Goal: Task Accomplishment & Management: Use online tool/utility

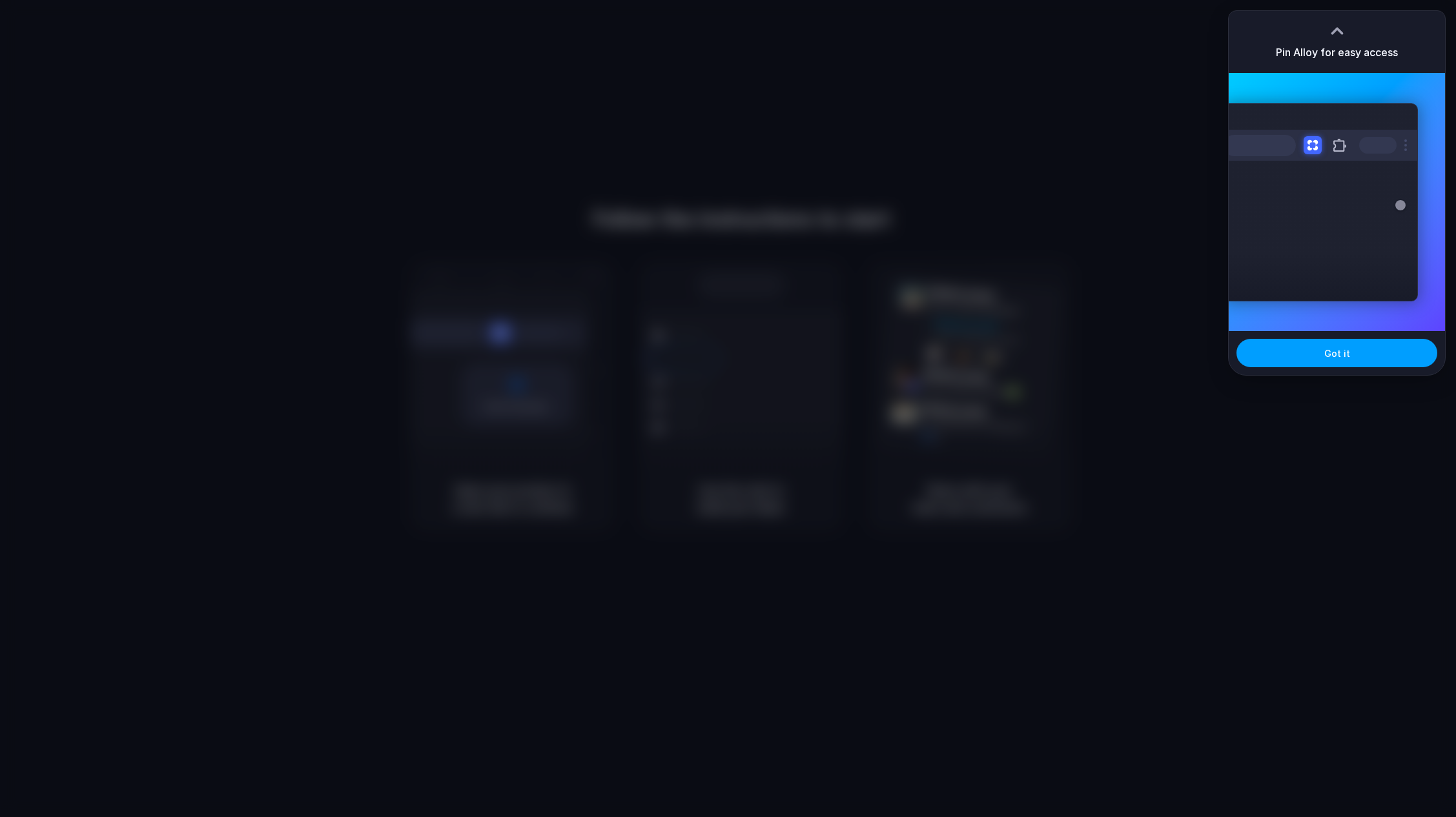
click at [1328, 353] on span "Got it" at bounding box center [1337, 353] width 25 height 13
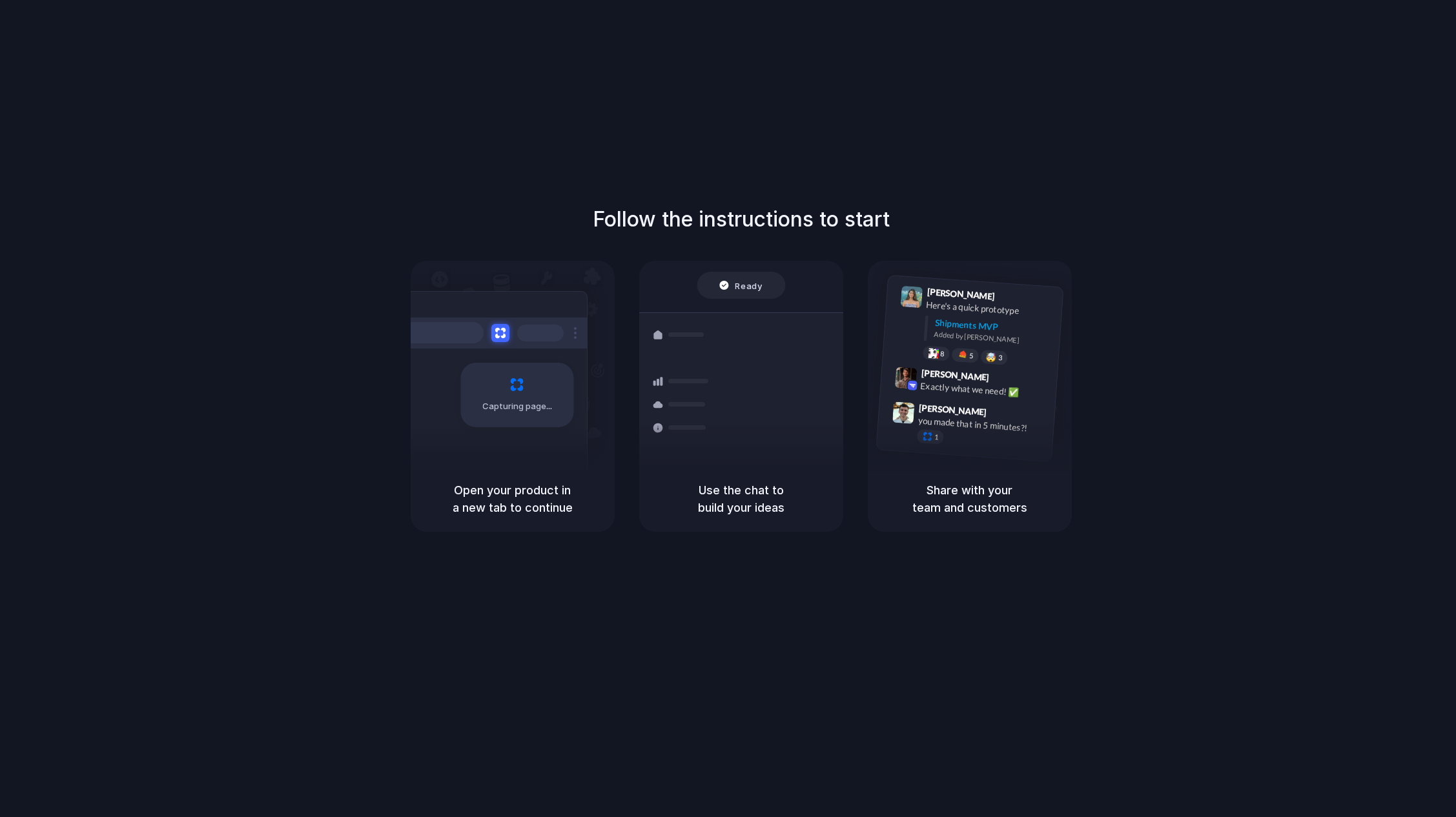
click at [742, 493] on h5 "Use the chat to build your ideas" at bounding box center [741, 499] width 173 height 35
click at [749, 290] on div at bounding box center [741, 285] width 89 height 27
click at [770, 343] on div "Container from Shanghai 40ft • ETA Dec 28 • In transit" at bounding box center [828, 348] width 140 height 38
click at [728, 409] on div at bounding box center [728, 409] width 0 height 0
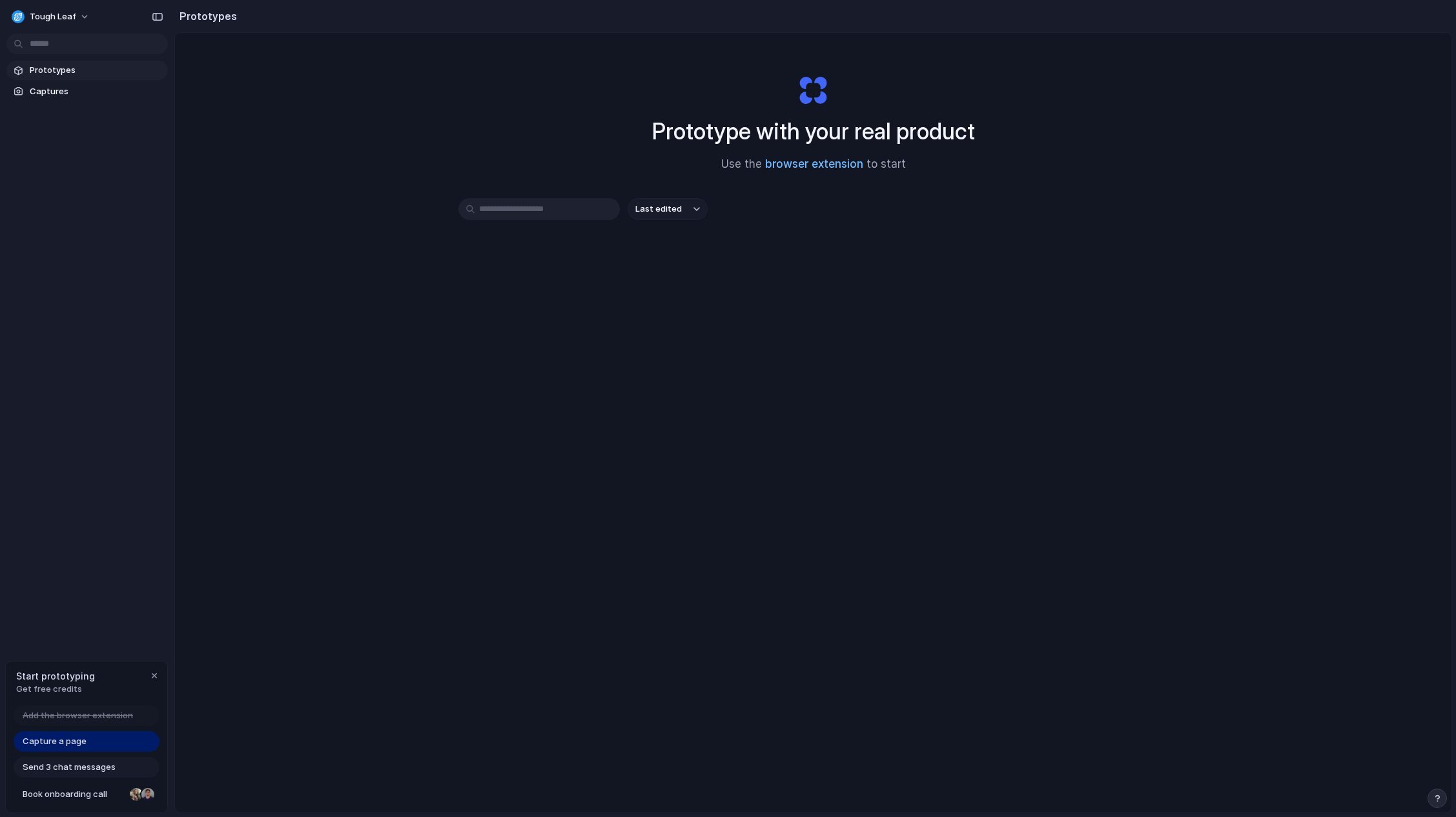
click at [843, 162] on link "browser extension" at bounding box center [814, 163] width 98 height 13
click at [111, 740] on div "Capture a page" at bounding box center [86, 742] width 146 height 21
click at [147, 683] on div "Start prototyping Get free credits" at bounding box center [87, 683] width 161 height 42
click at [153, 676] on div "button" at bounding box center [154, 676] width 11 height 11
click at [59, 85] on span "Captures" at bounding box center [97, 91] width 133 height 13
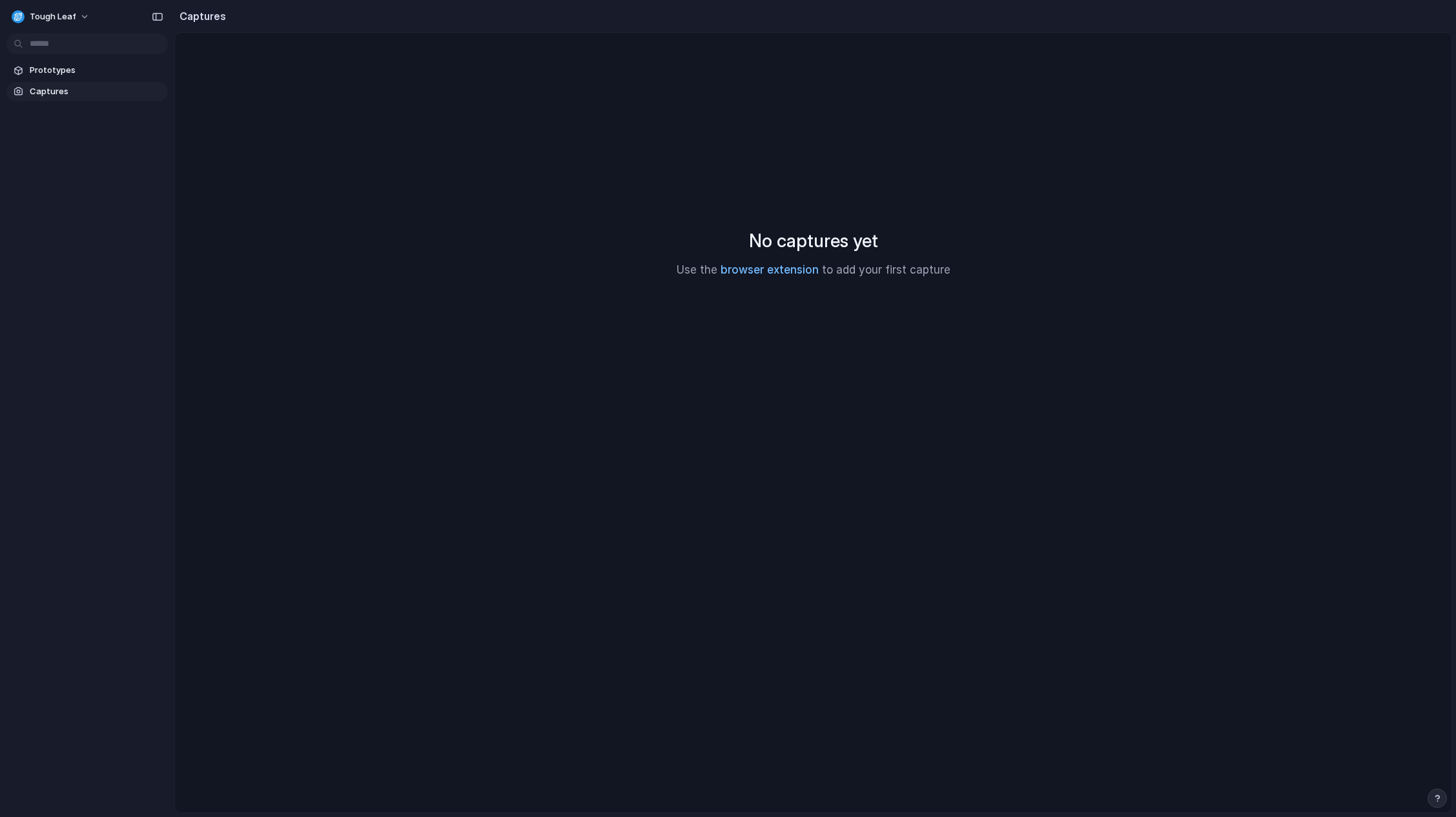
click at [765, 270] on link "browser extension" at bounding box center [770, 269] width 98 height 13
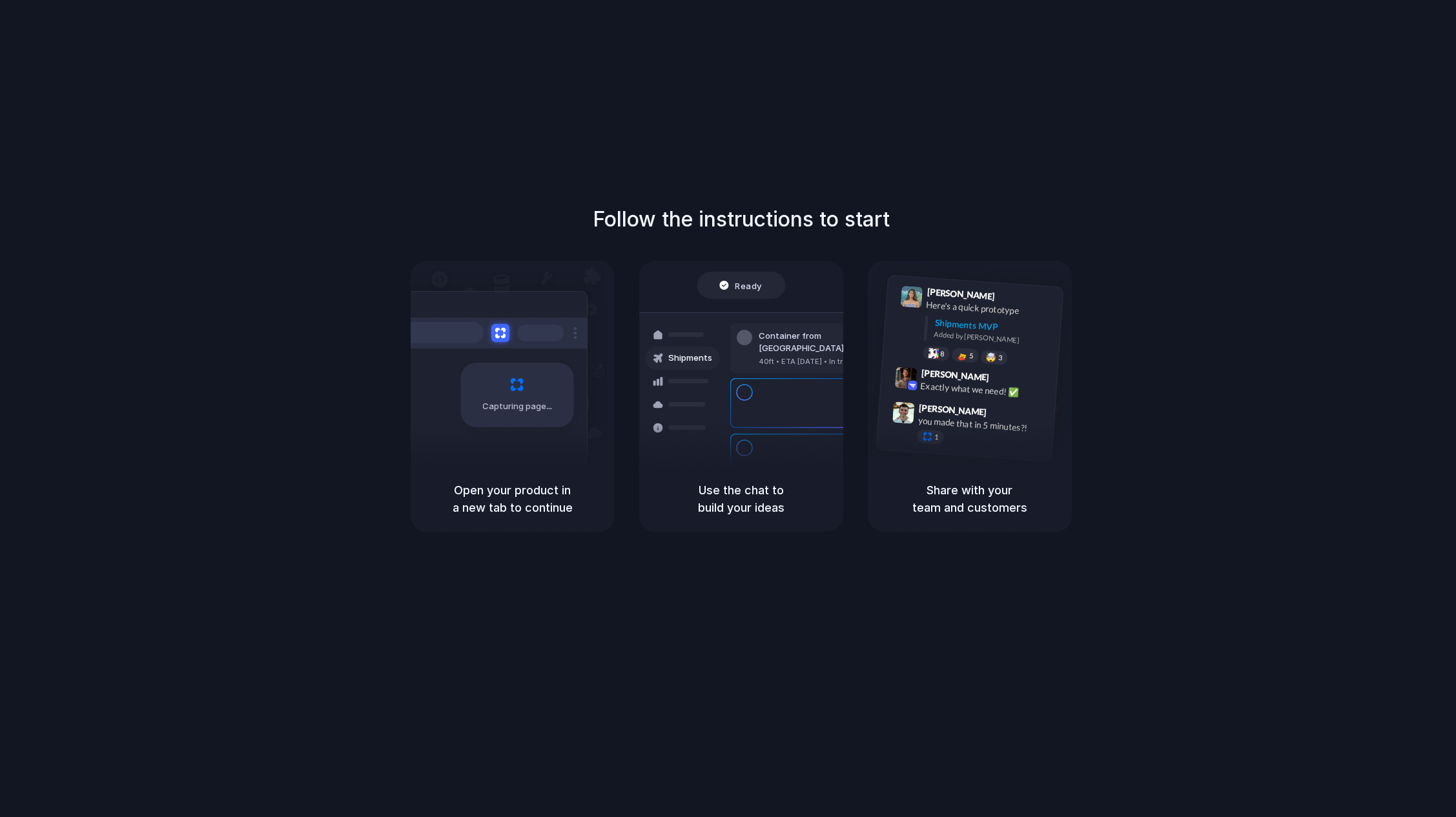
click at [728, 409] on div at bounding box center [728, 409] width 0 height 0
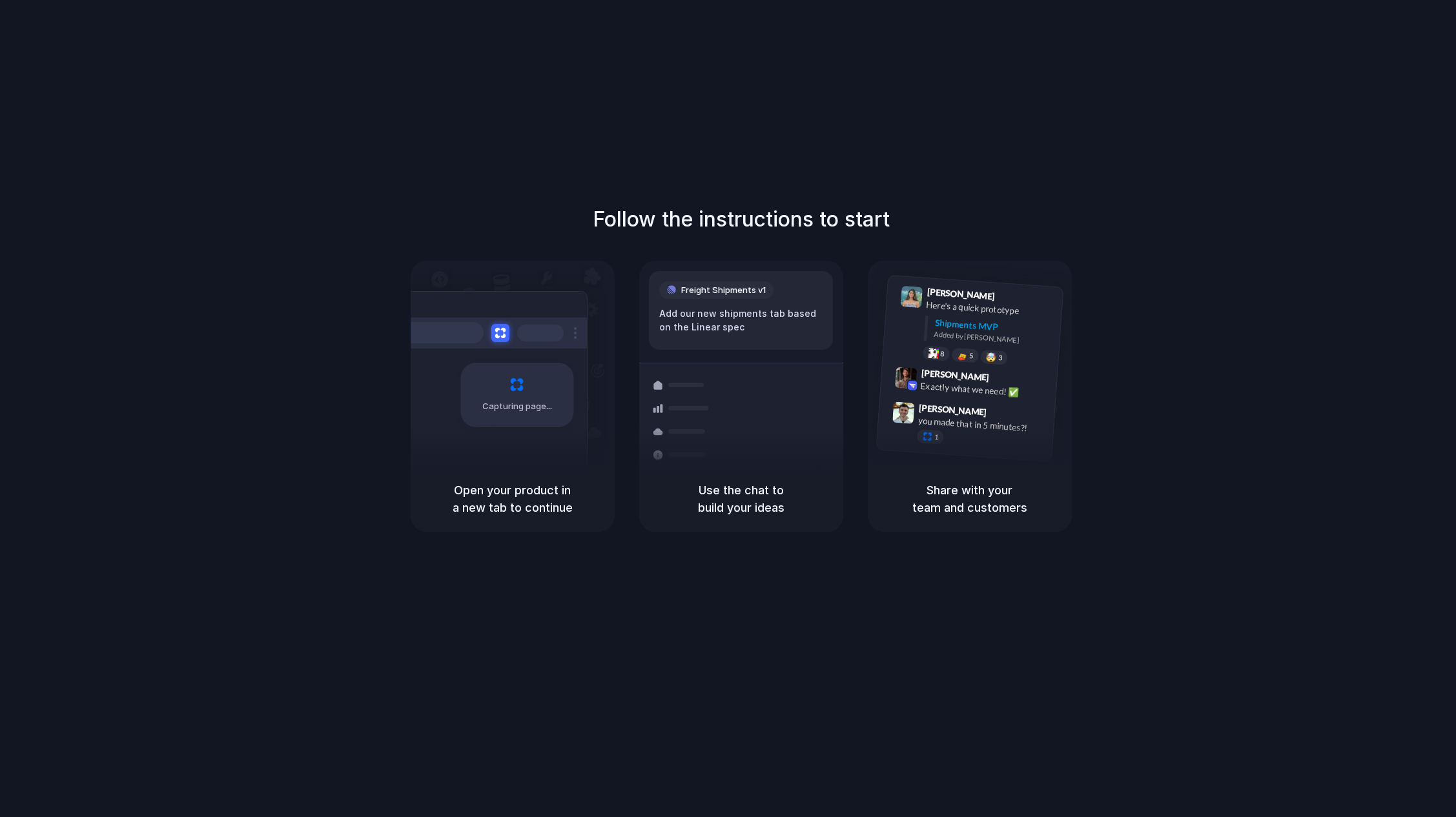
click at [728, 409] on div at bounding box center [728, 409] width 0 height 0
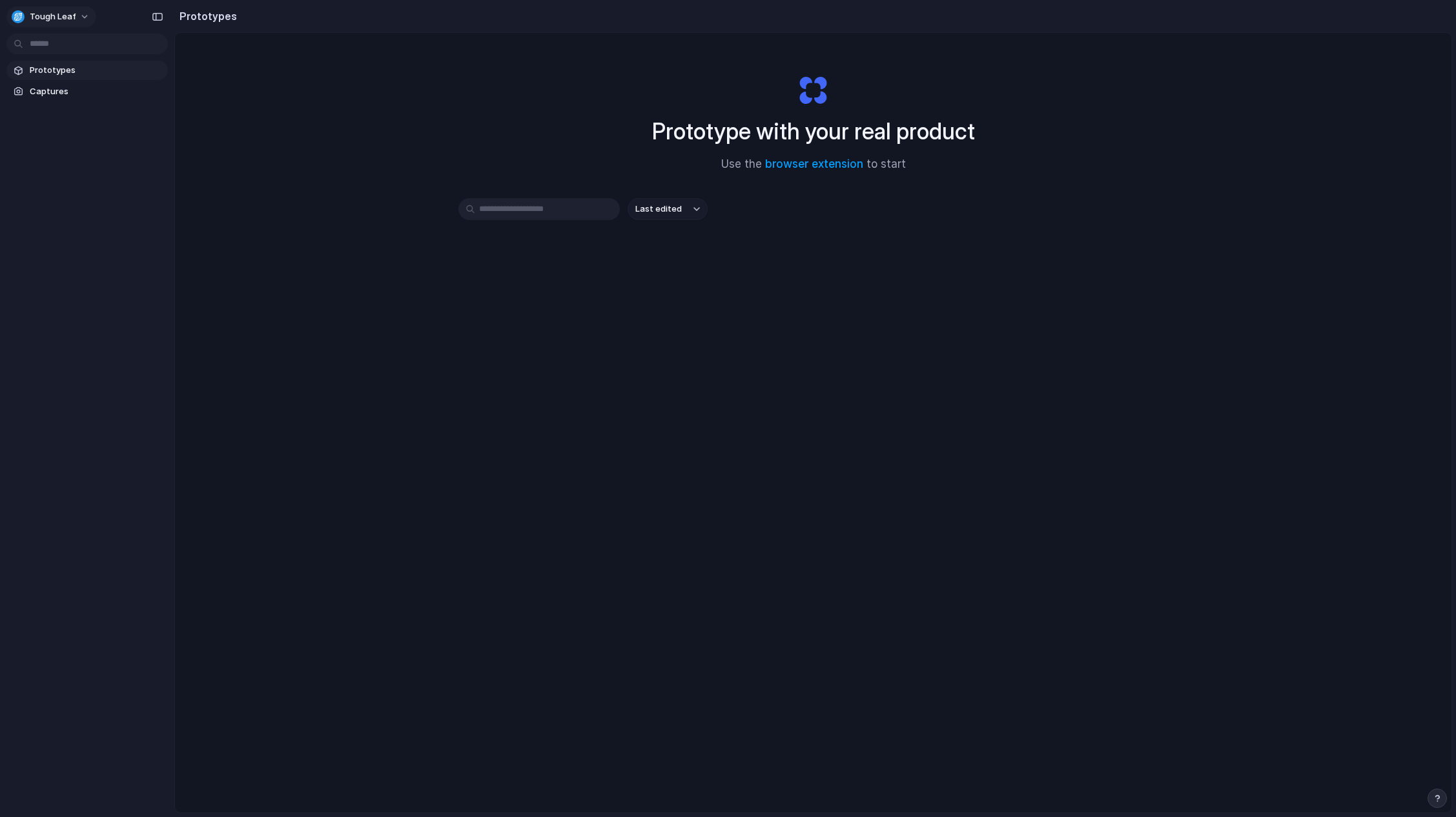
click at [75, 15] on button "Tough Leaf" at bounding box center [51, 17] width 90 height 21
click at [200, 283] on div "Settings Invite members Change theme Sign out" at bounding box center [728, 408] width 1456 height 817
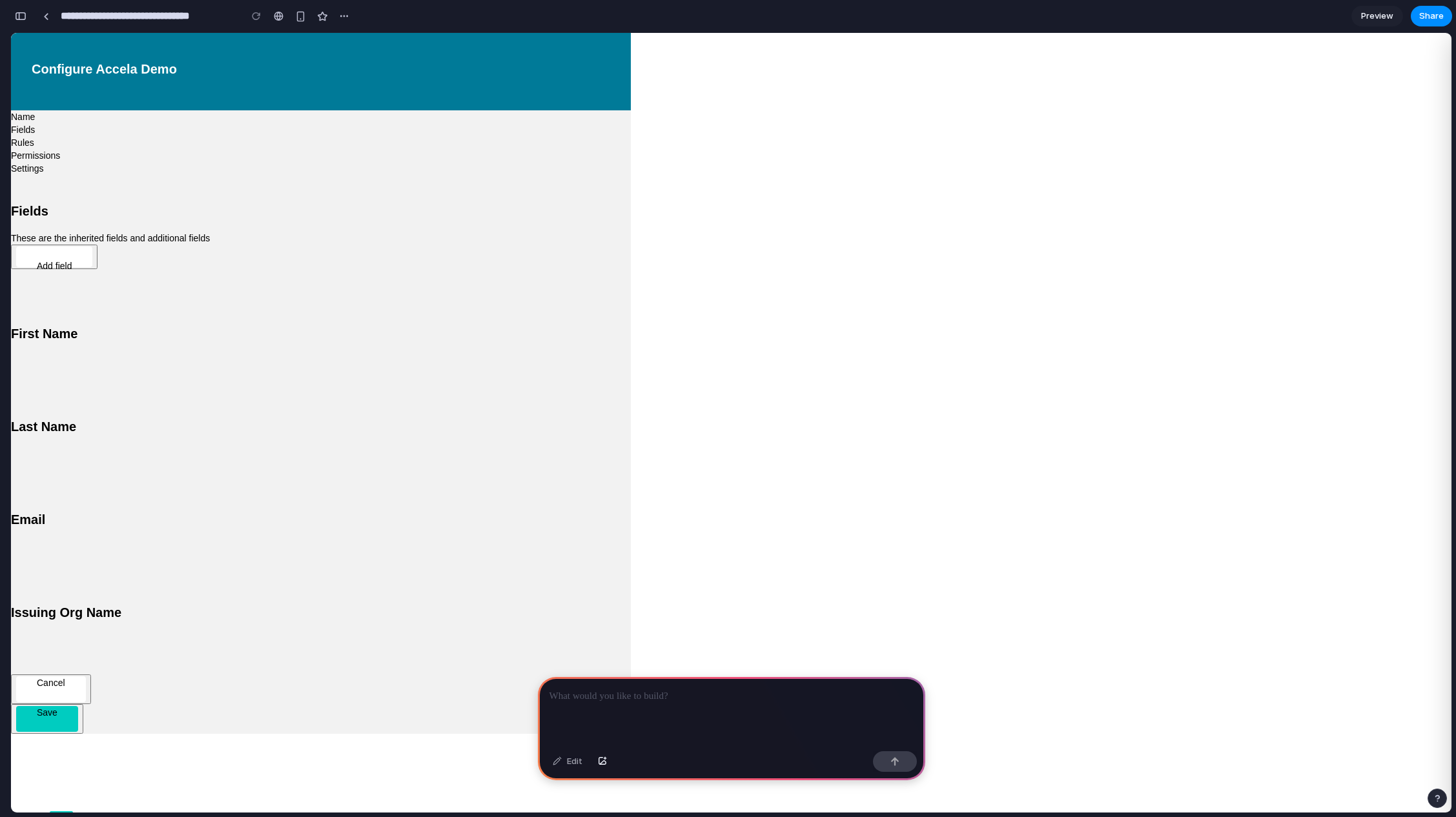
click at [11, 642] on img at bounding box center [11, 642] width 0 height 0
click at [11, 482] on img at bounding box center [11, 482] width 0 height 0
click at [21, 579] on div at bounding box center [17, 579] width 11 height 0
click at [11, 575] on img at bounding box center [11, 575] width 0 height 0
click at [553, 605] on h3 "Issuing Org Name" at bounding box center [321, 613] width 620 height 16
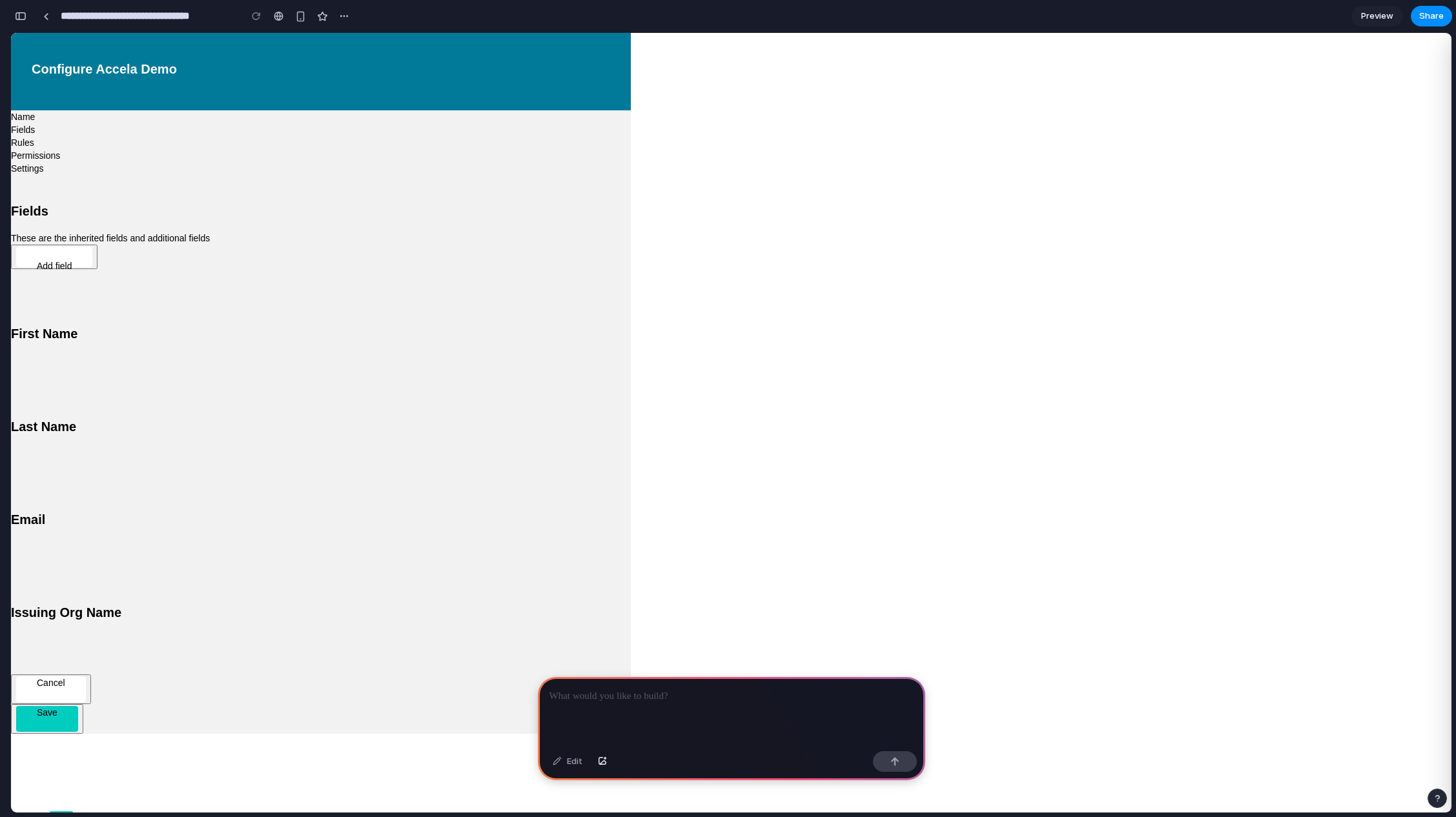
click at [72, 260] on div "Add field" at bounding box center [54, 266] width 35 height 13
click at [276, 14] on div at bounding box center [278, 17] width 10 height 11
click at [296, 14] on div "button" at bounding box center [300, 17] width 11 height 11
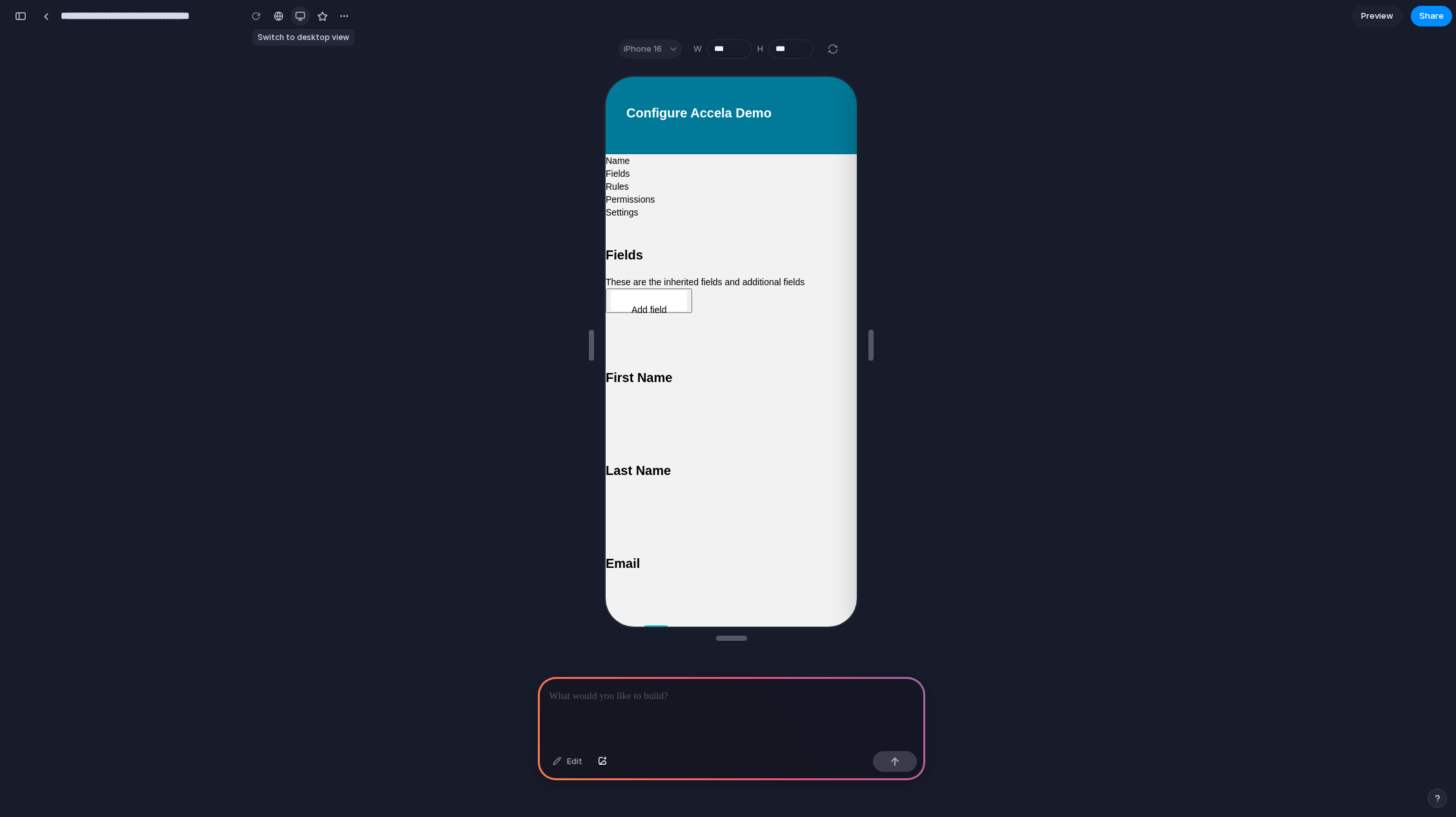
click at [296, 14] on div "button" at bounding box center [300, 17] width 11 height 11
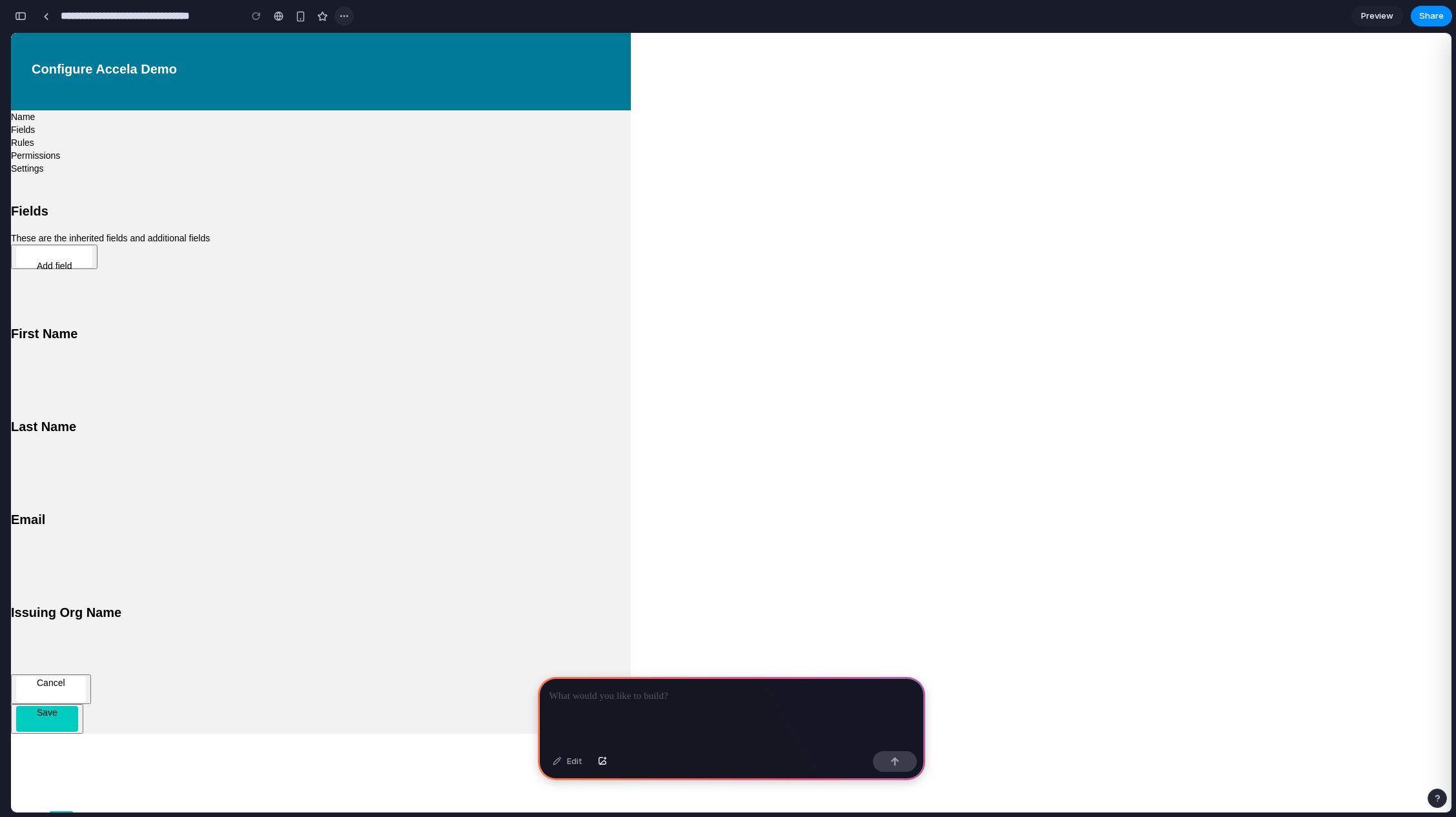
click at [350, 13] on button "button" at bounding box center [344, 16] width 19 height 19
click at [350, 13] on div "Duplicate Delete" at bounding box center [728, 408] width 1456 height 817
click at [50, 18] on link at bounding box center [46, 16] width 19 height 19
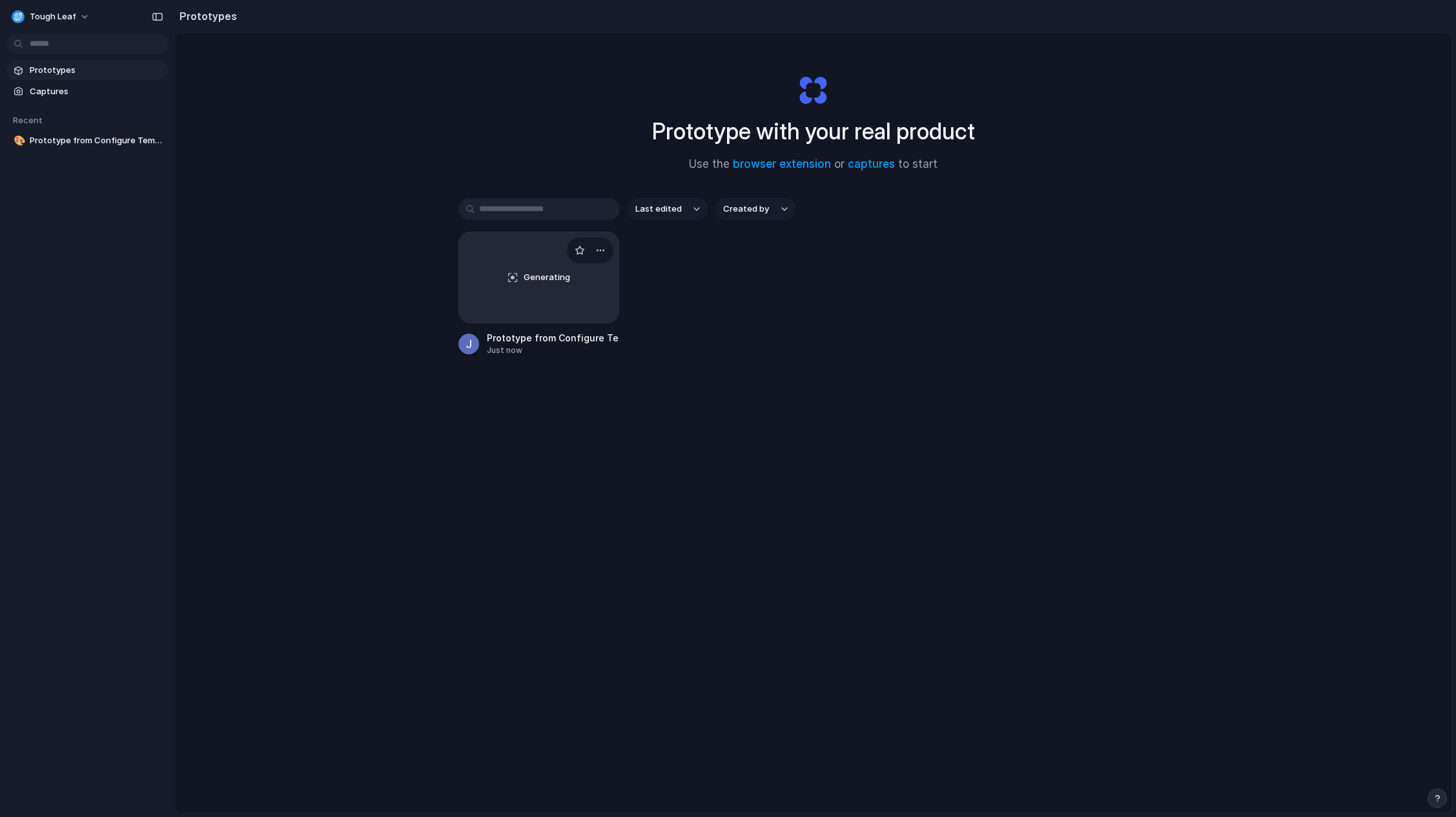
click at [545, 334] on div "Prototype from Configure Template" at bounding box center [554, 337] width 133 height 13
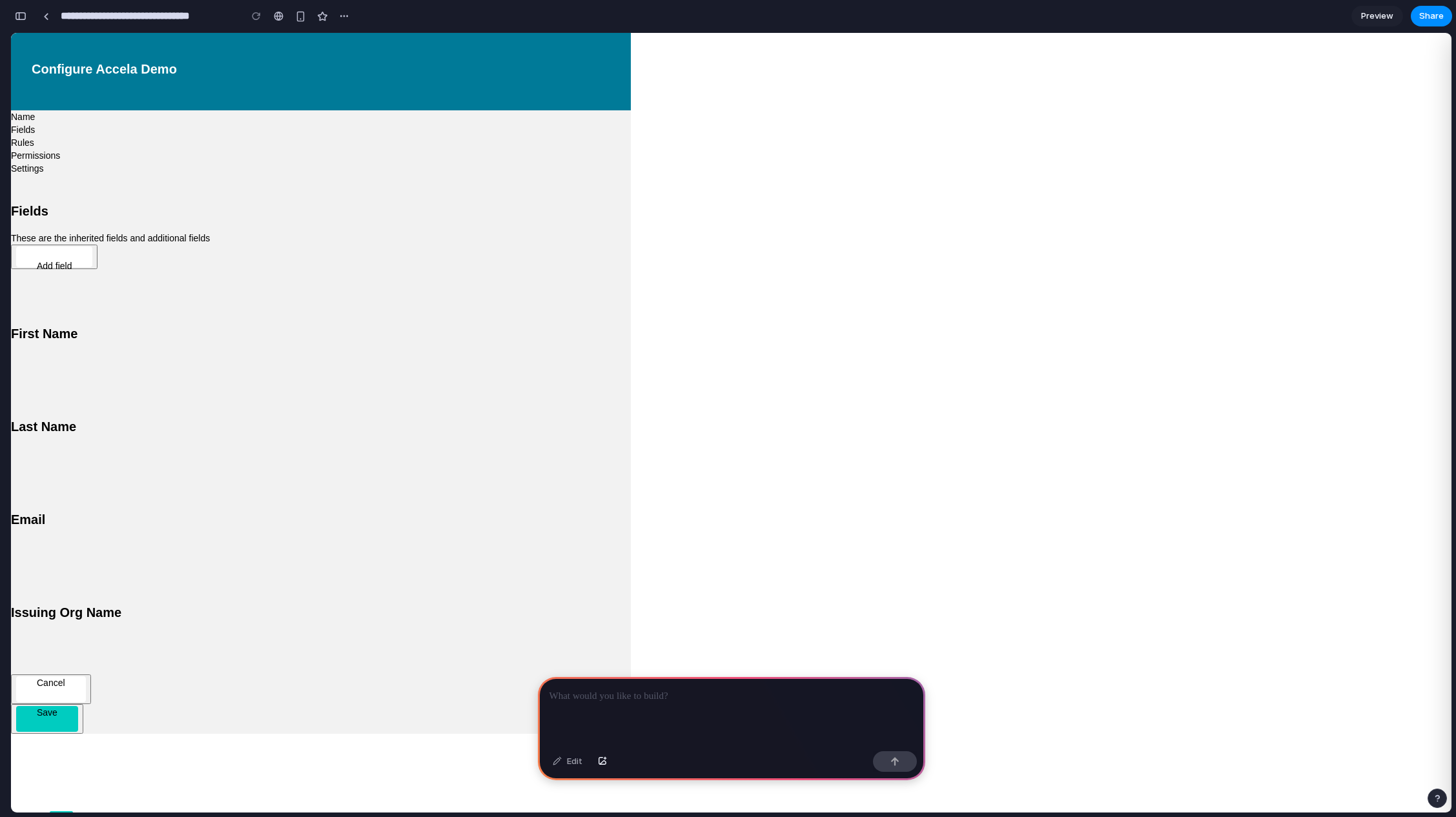
click at [539, 605] on h3 "Issuing Org Name" at bounding box center [321, 613] width 620 height 16
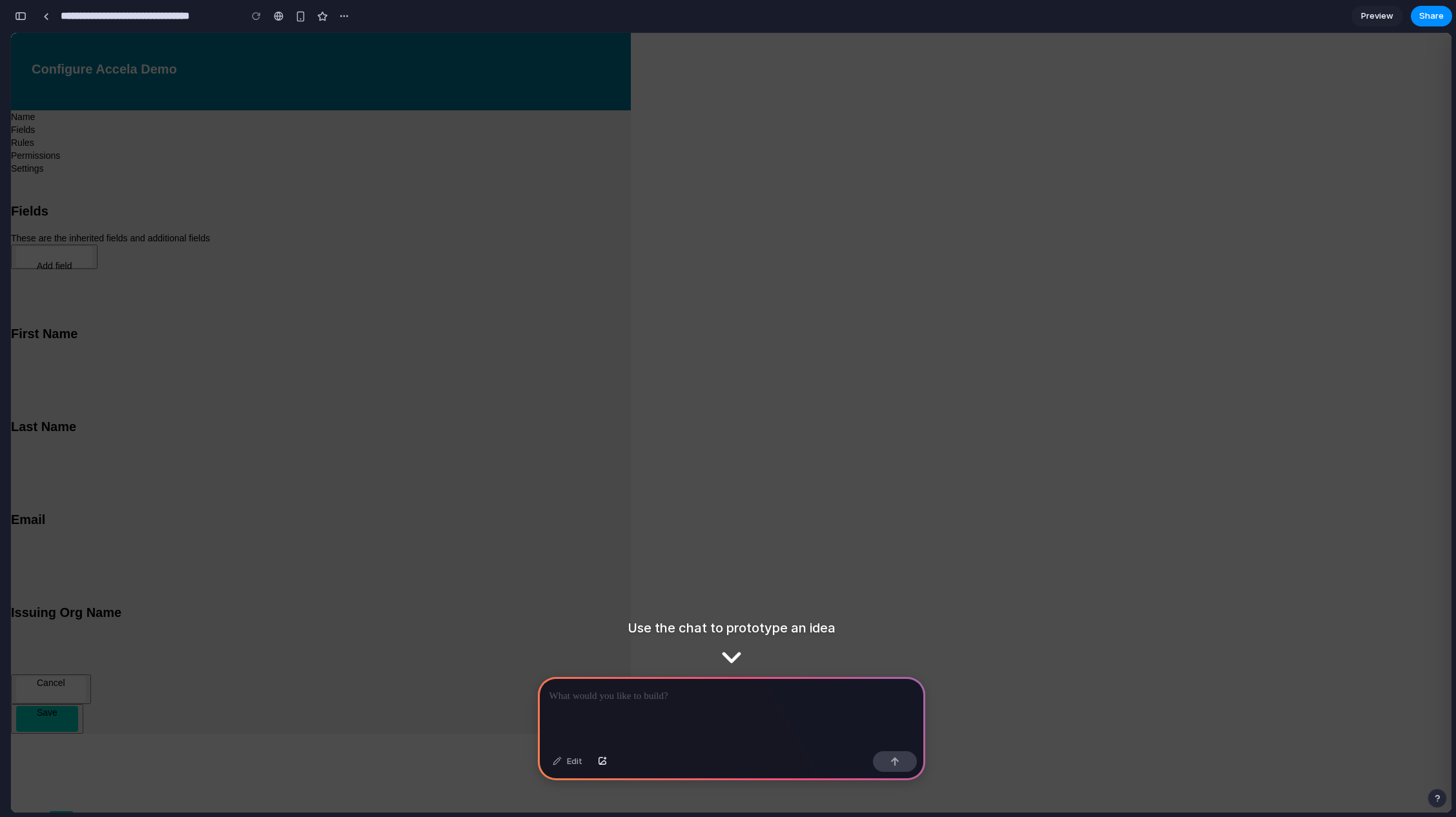
click at [631, 247] on div "Fields These are the inherited fields and additional fields Add field First Nam…" at bounding box center [321, 424] width 620 height 499
click at [631, 434] on div "Fields These are the inherited fields and additional fields Add field First Nam…" at bounding box center [321, 424] width 620 height 499
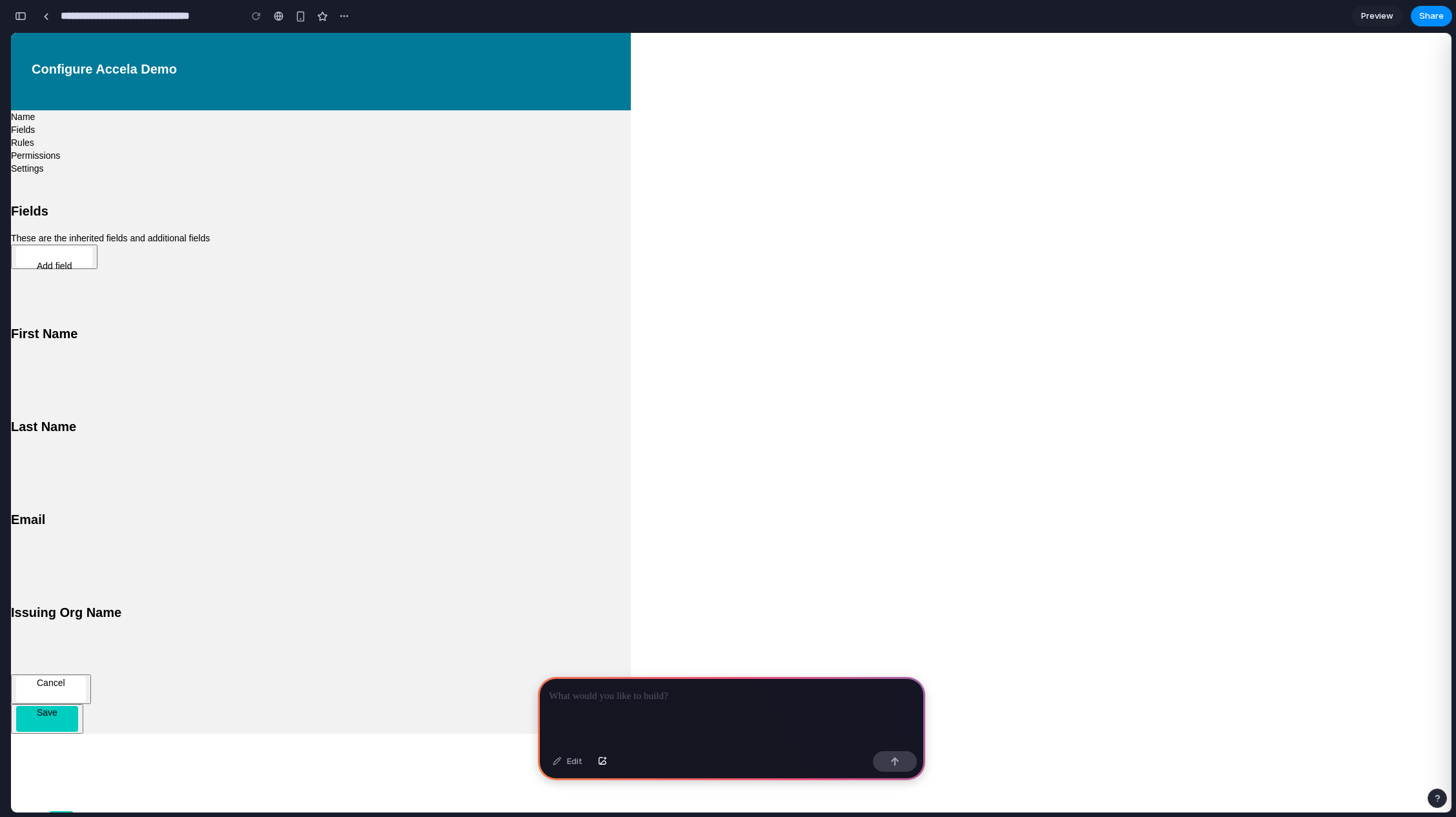
click at [72, 260] on div "Add field" at bounding box center [54, 266] width 35 height 13
click at [513, 136] on div "Rules" at bounding box center [321, 142] width 620 height 13
click at [568, 149] on div "Permissions" at bounding box center [321, 155] width 620 height 13
click at [623, 162] on div "Settings" at bounding box center [321, 168] width 620 height 13
